Goal: Check status: Check status

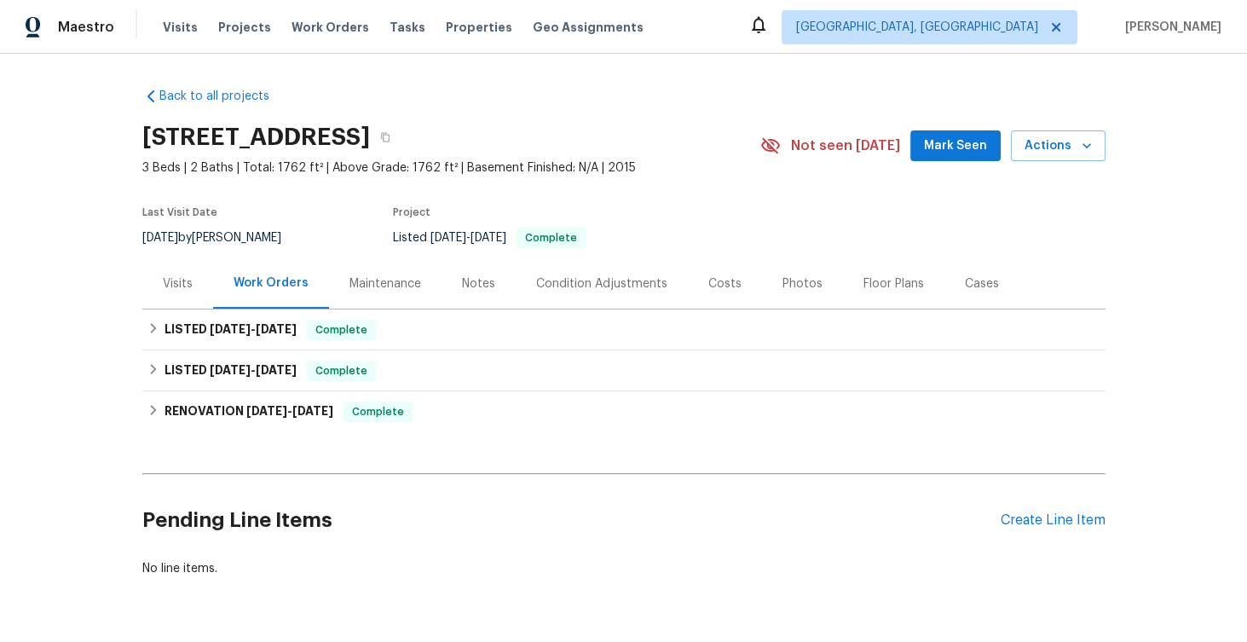
click at [396, 284] on div "Maintenance" at bounding box center [385, 283] width 72 height 17
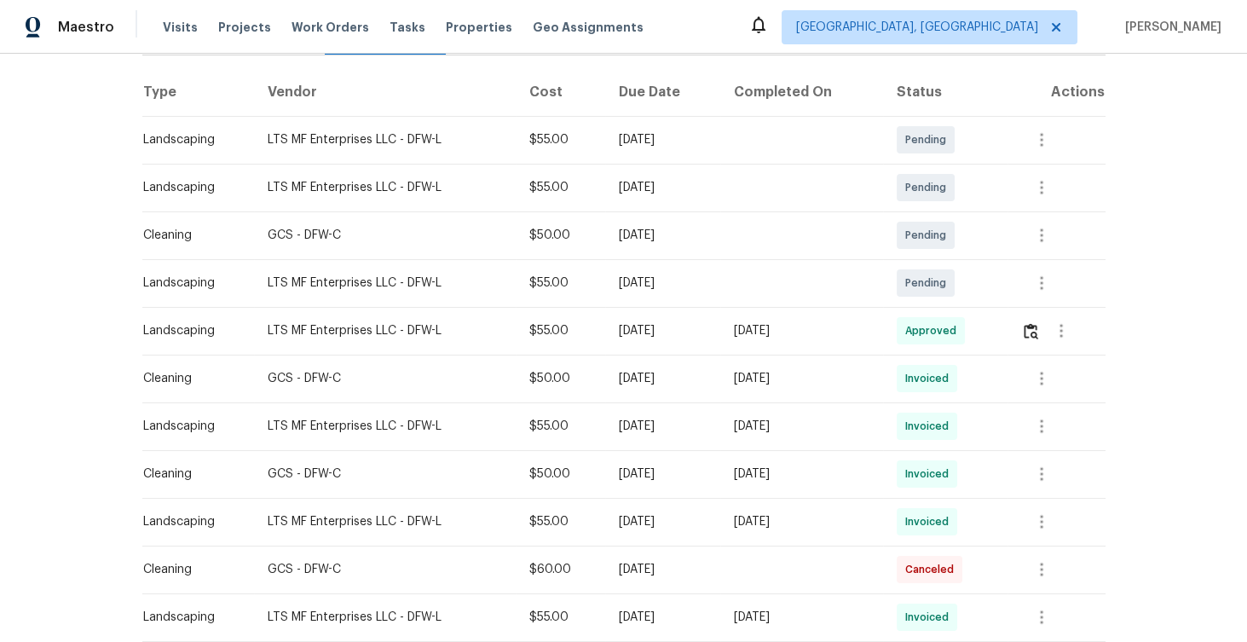
scroll to position [299, 0]
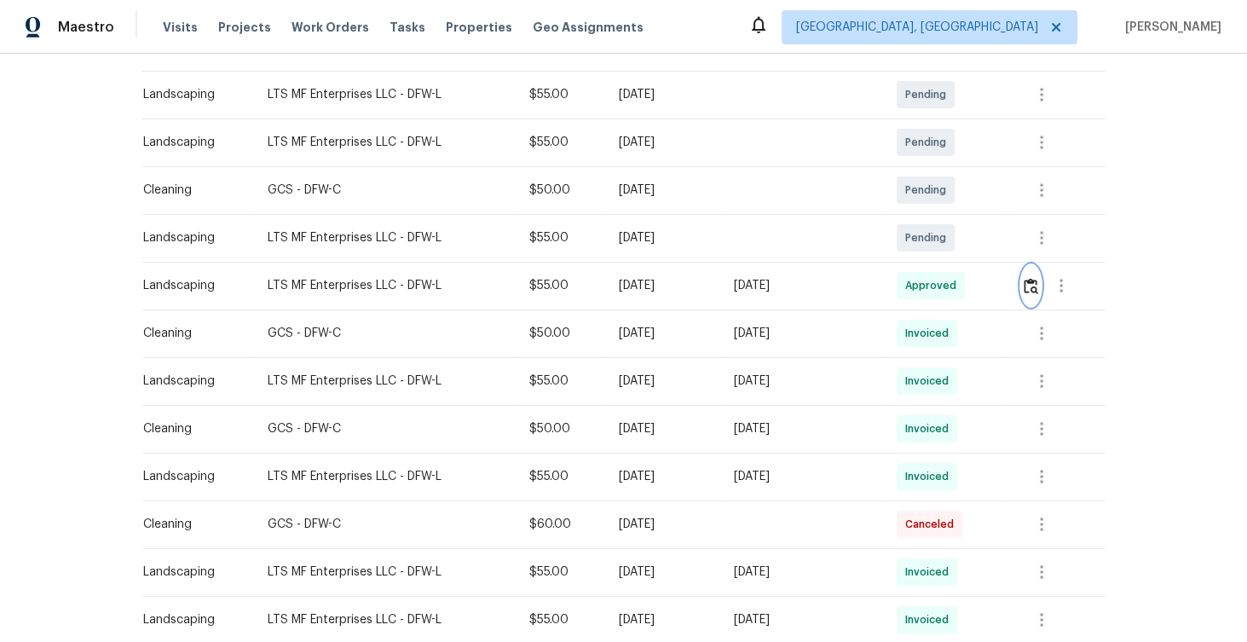
click at [1033, 284] on img "button" at bounding box center [1030, 286] width 14 height 16
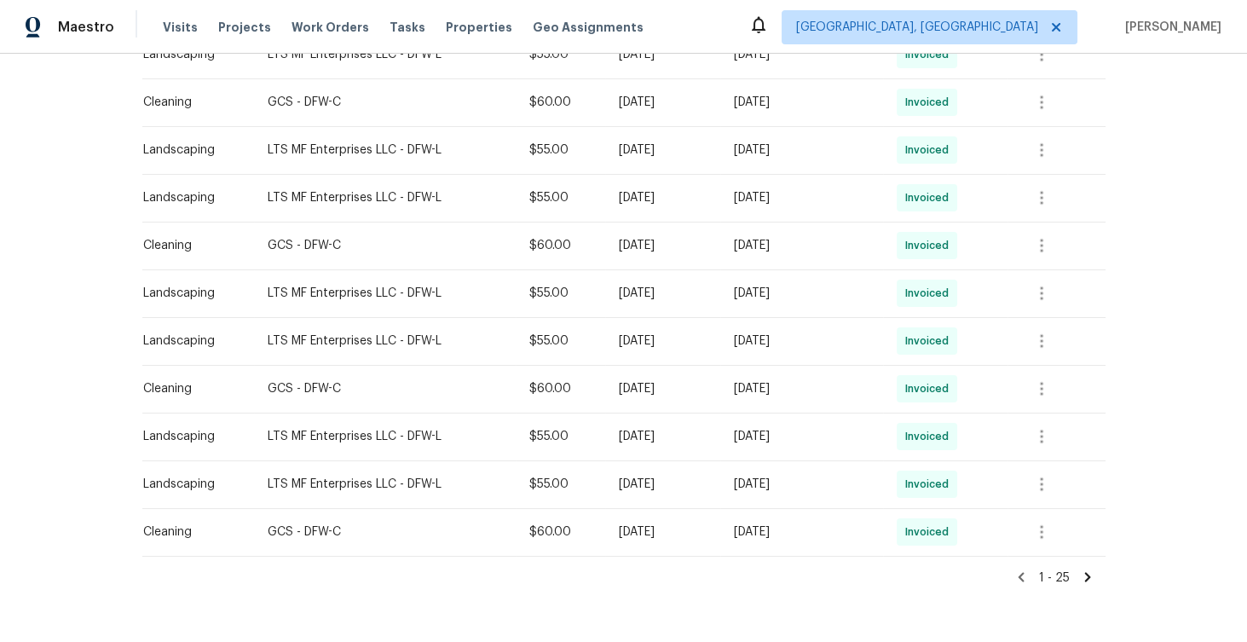
scroll to position [1052, 0]
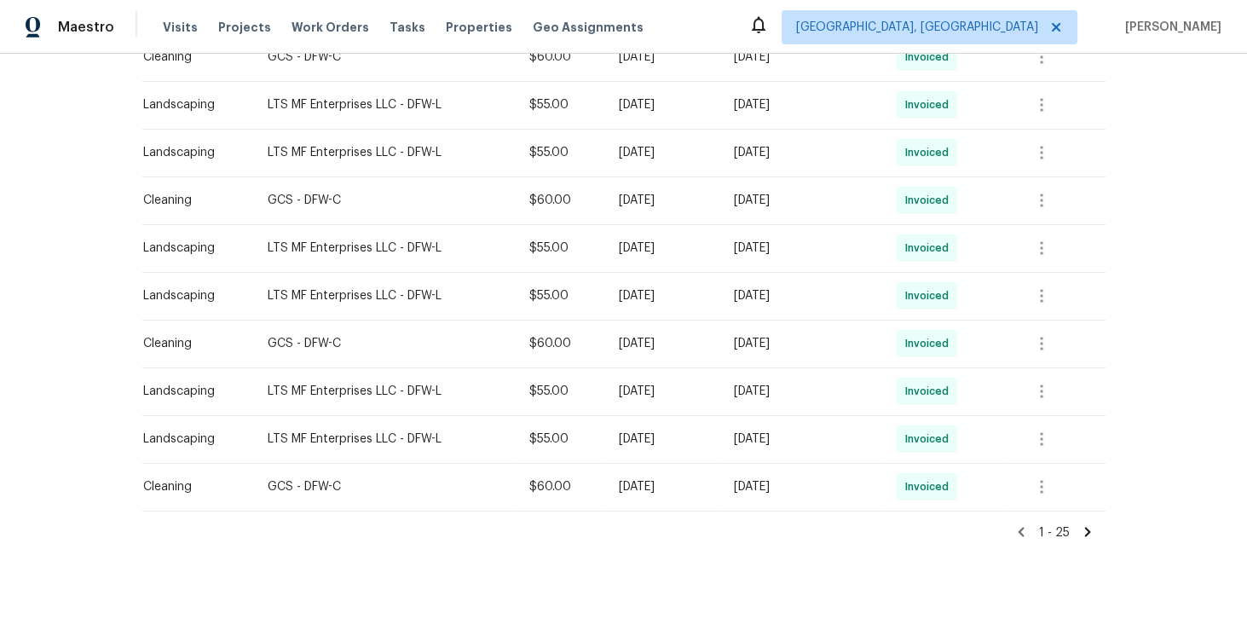
click at [1089, 529] on icon at bounding box center [1087, 531] width 6 height 9
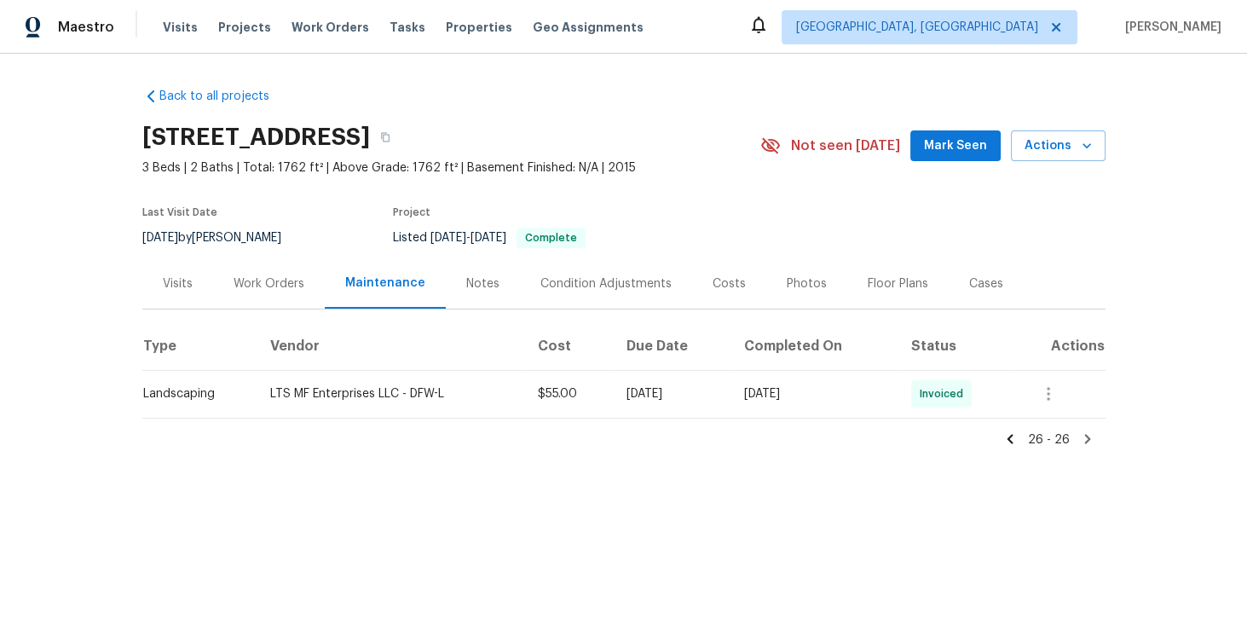
click at [1011, 437] on icon at bounding box center [1009, 438] width 6 height 9
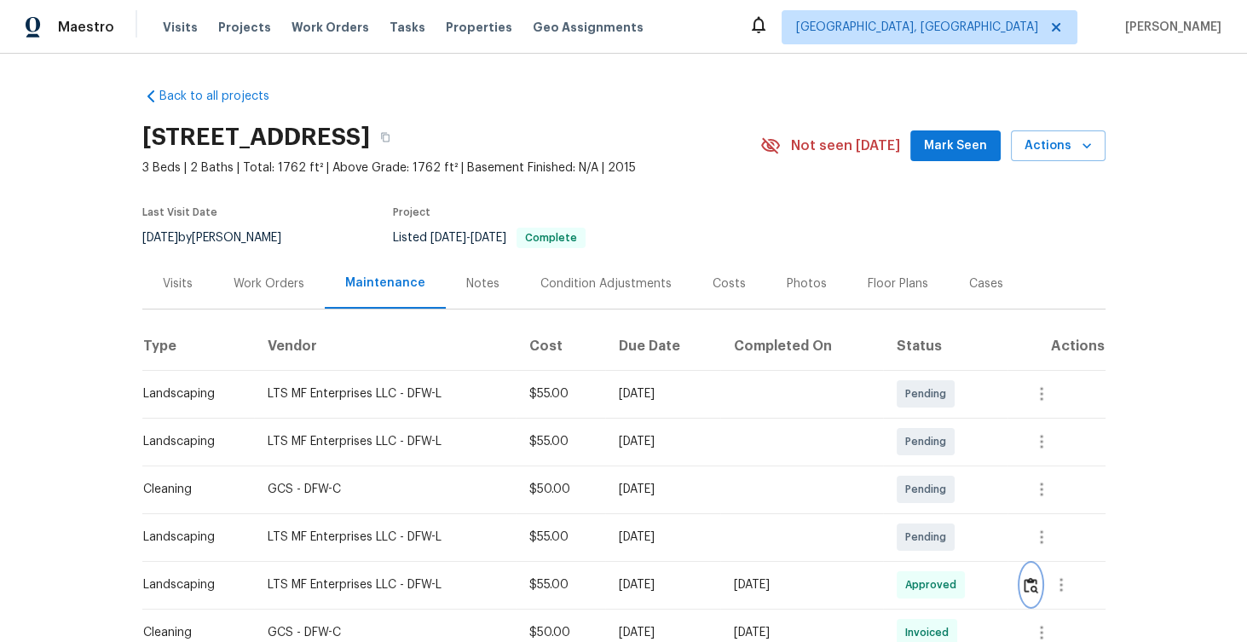
click at [1038, 591] on img "button" at bounding box center [1030, 585] width 14 height 16
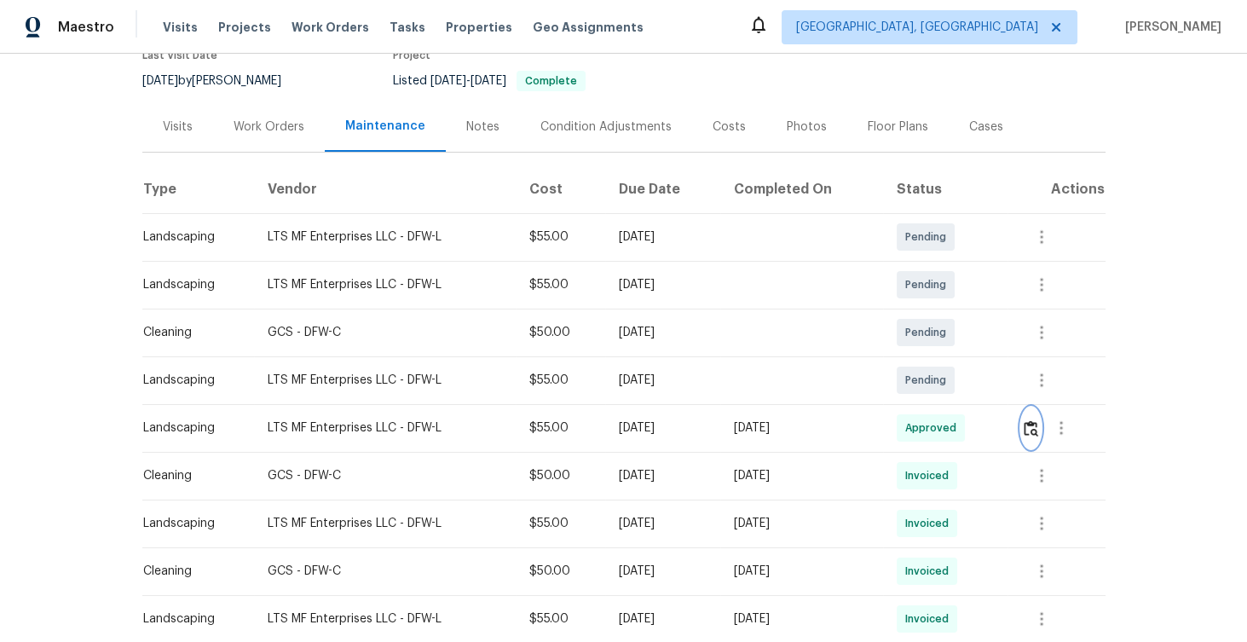
scroll to position [176, 0]
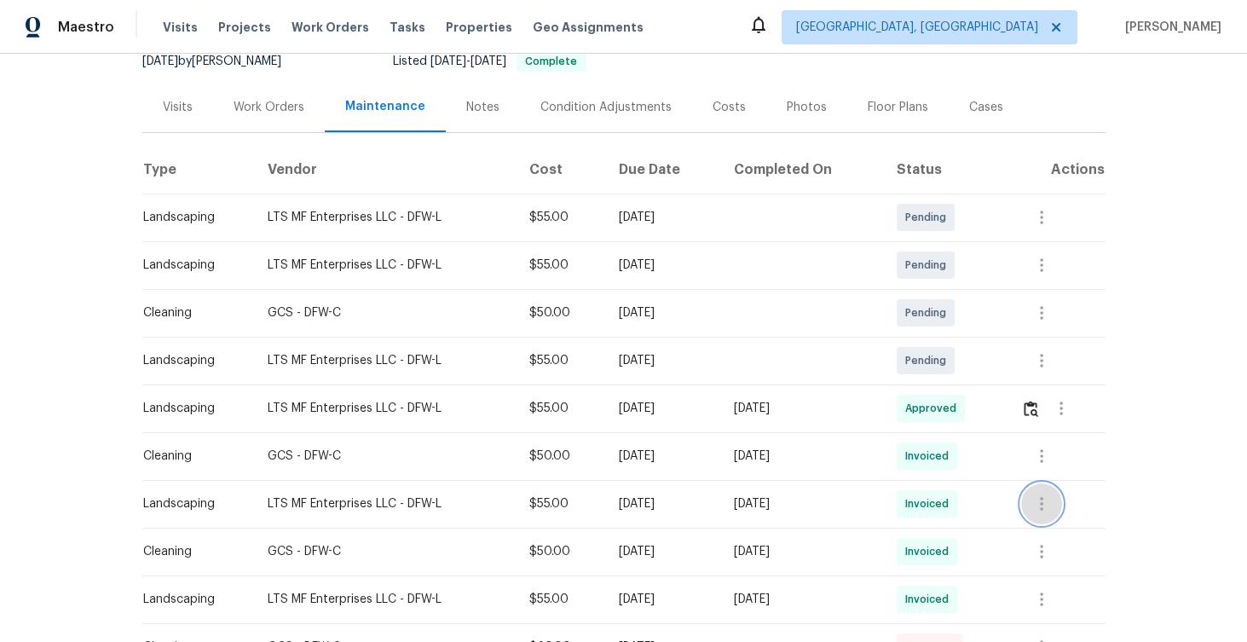
click at [1051, 498] on icon "button" at bounding box center [1041, 503] width 20 height 20
click at [1068, 531] on li "View details" at bounding box center [1085, 531] width 119 height 28
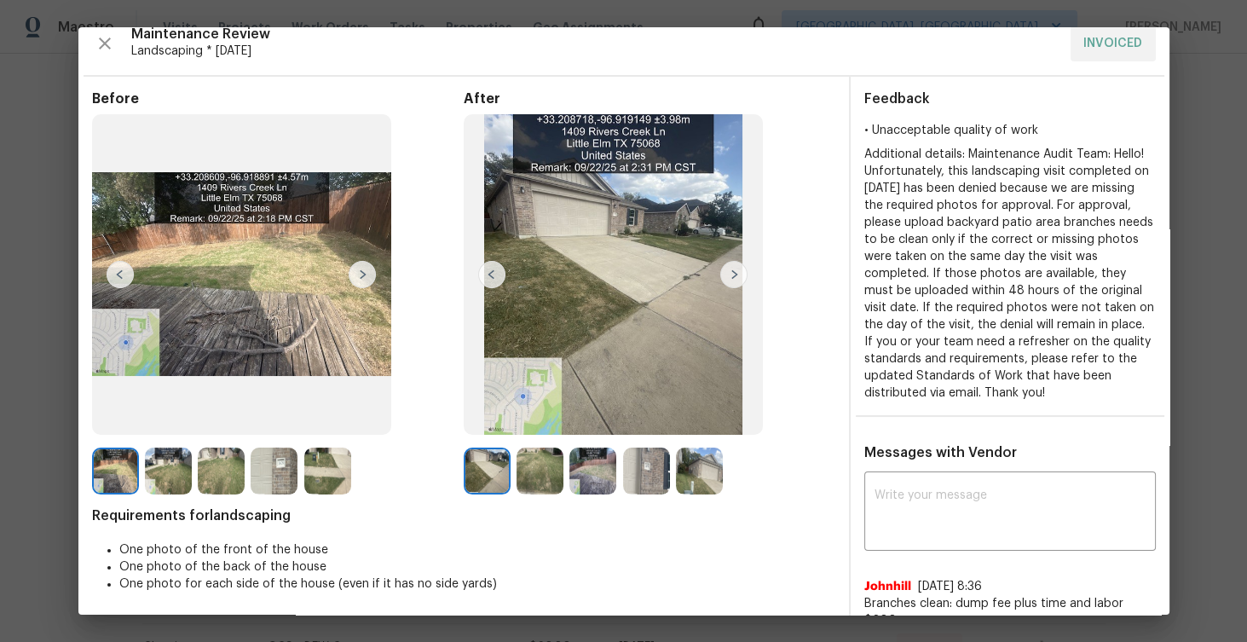
scroll to position [0, 0]
